Goal: Information Seeking & Learning: Check status

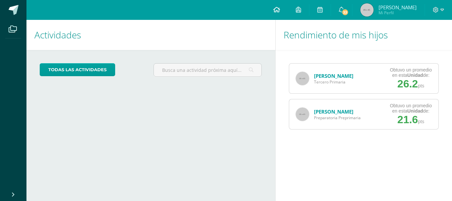
click at [280, 9] on icon at bounding box center [276, 10] width 7 height 6
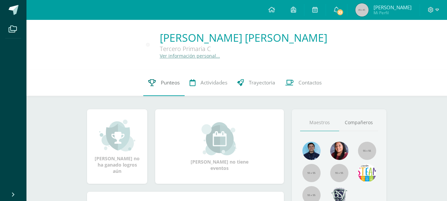
click at [169, 82] on span "Punteos" at bounding box center [170, 82] width 19 height 7
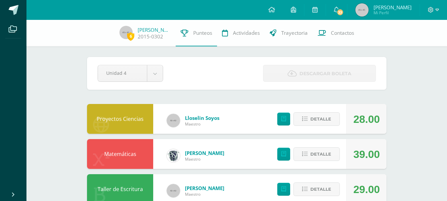
scroll to position [33, 0]
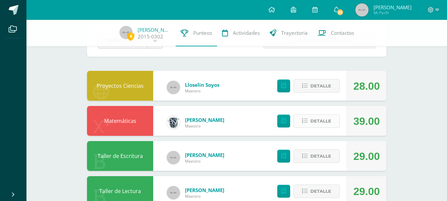
click at [317, 121] on span "Detalle" at bounding box center [321, 121] width 21 height 12
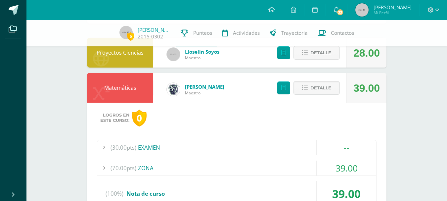
scroll to position [99, 0]
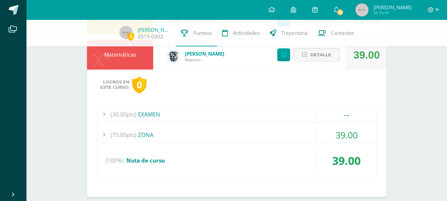
click at [142, 133] on div "(70.00pts) ZONA" at bounding box center [236, 134] width 279 height 15
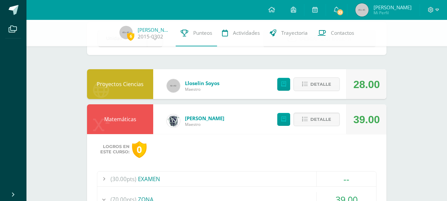
scroll to position [33, 0]
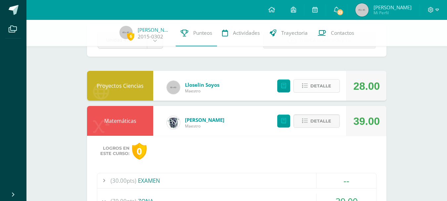
click at [320, 86] on span "Detalle" at bounding box center [321, 86] width 21 height 12
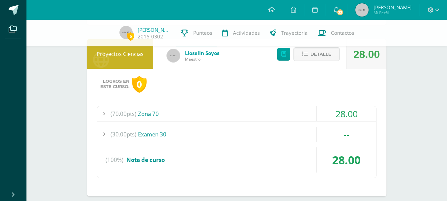
scroll to position [66, 0]
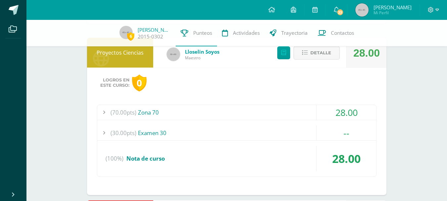
click at [147, 108] on div "(70.00pts) Zona 70" at bounding box center [236, 112] width 279 height 15
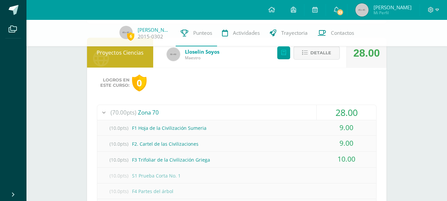
scroll to position [99, 0]
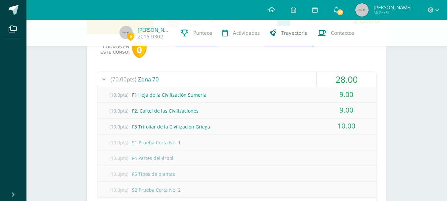
click at [287, 33] on span "Trayectoria" at bounding box center [294, 32] width 26 height 7
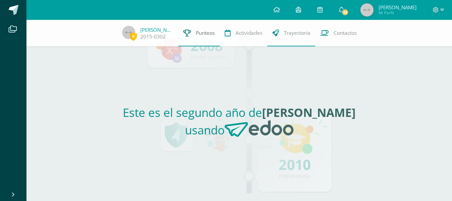
click at [196, 33] on span "Punteos" at bounding box center [205, 32] width 19 height 7
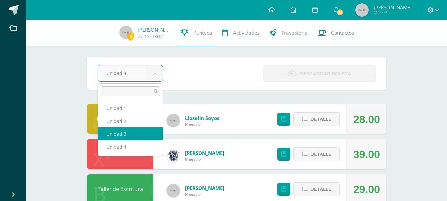
select select "Unidad 3"
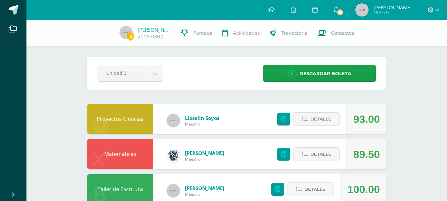
scroll to position [66, 0]
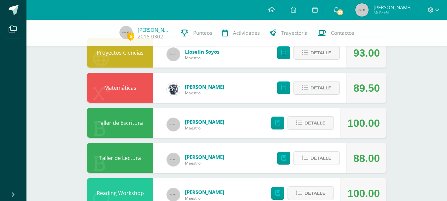
click at [320, 158] on span "Detalle" at bounding box center [321, 158] width 21 height 12
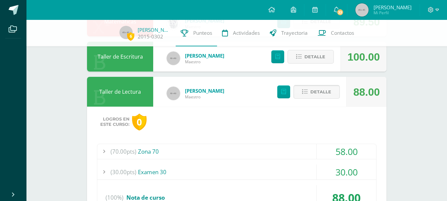
scroll to position [166, 0]
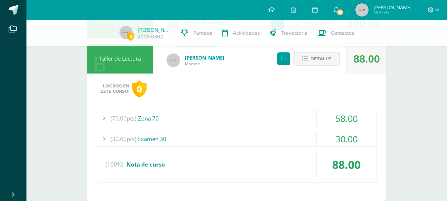
click at [149, 116] on div "(70.00pts) Zona 70" at bounding box center [236, 118] width 279 height 15
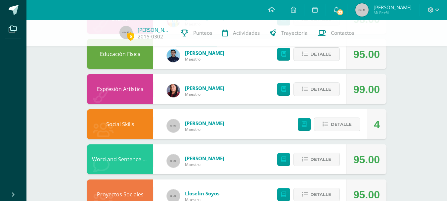
scroll to position [570, 0]
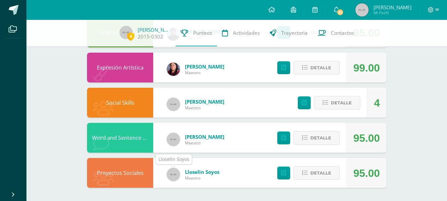
click at [176, 172] on img at bounding box center [173, 174] width 13 height 13
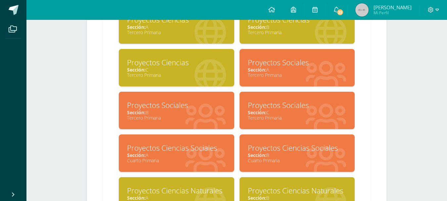
scroll to position [166, 0]
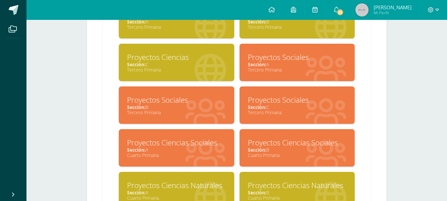
click at [266, 101] on div "Proyectos Sociales" at bounding box center [297, 100] width 99 height 10
